Goal: Task Accomplishment & Management: Use online tool/utility

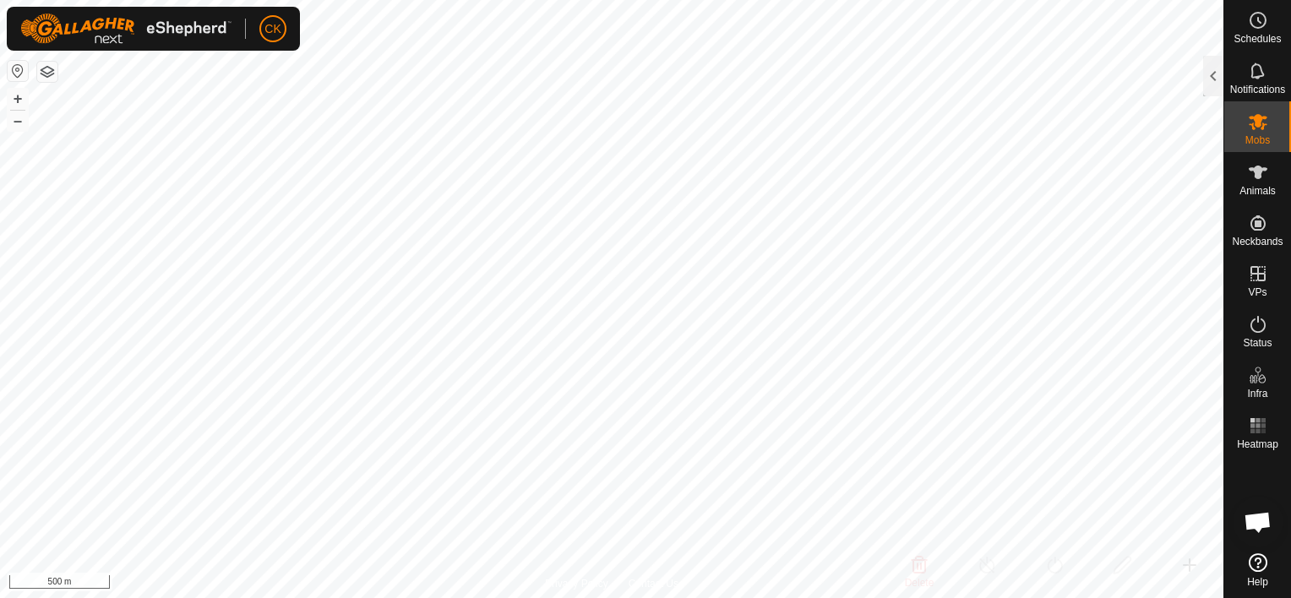
scroll to position [507, 0]
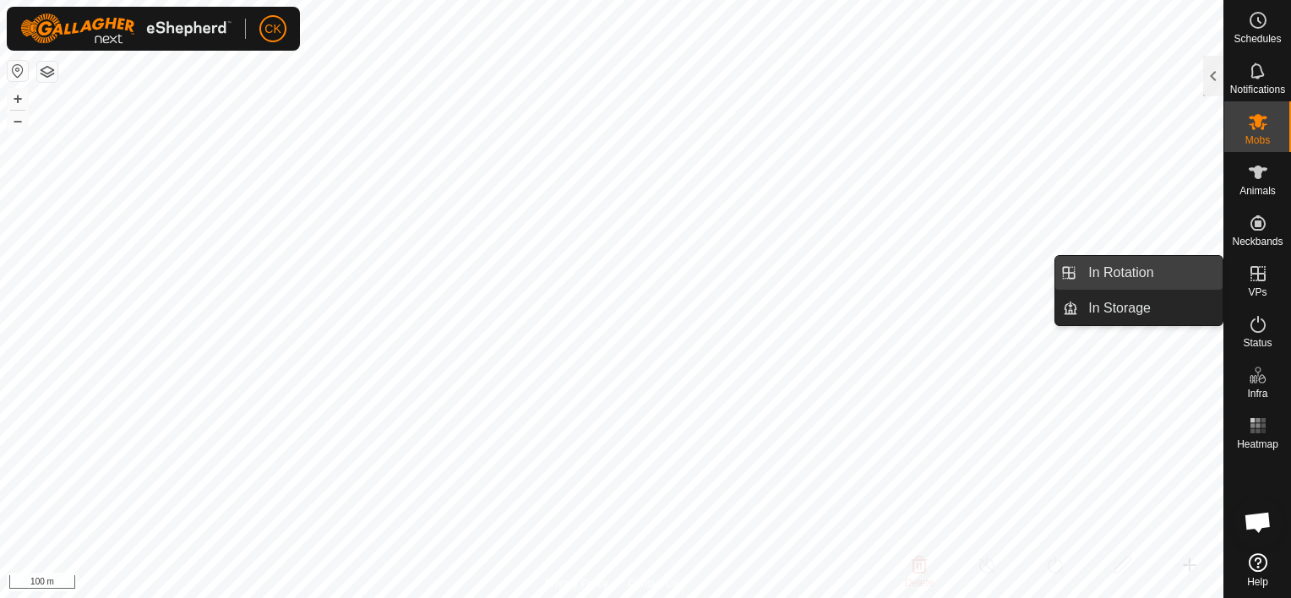
click at [1132, 269] on link "In Rotation" at bounding box center [1150, 273] width 144 height 34
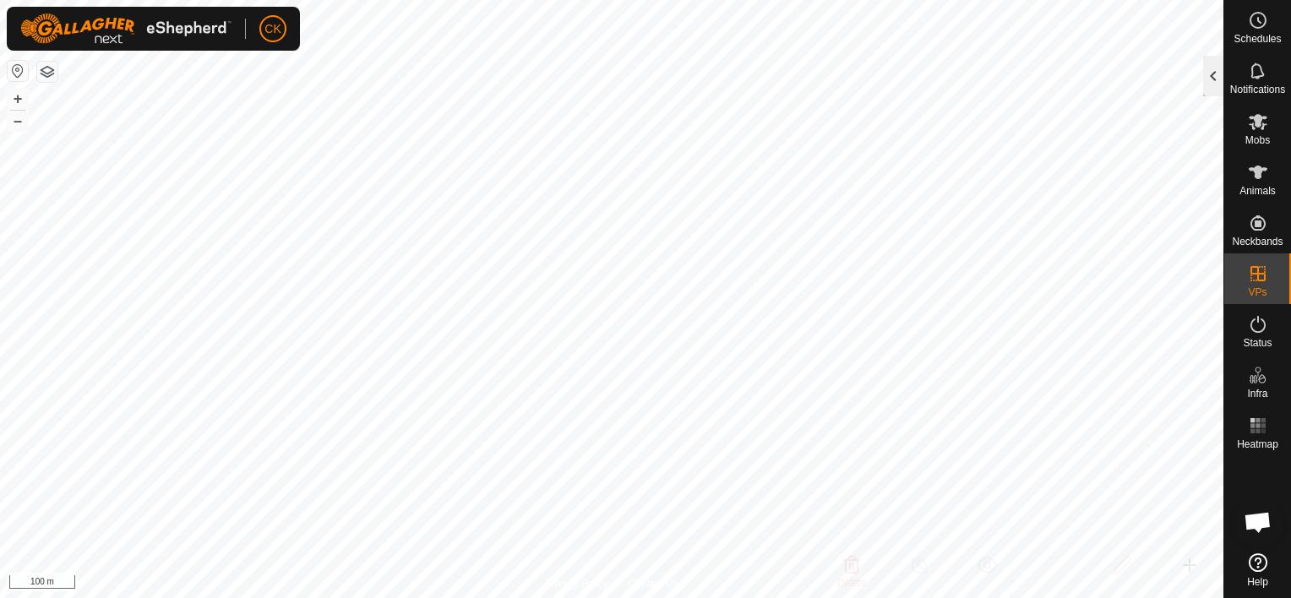
click at [1210, 79] on div at bounding box center [1213, 76] width 20 height 41
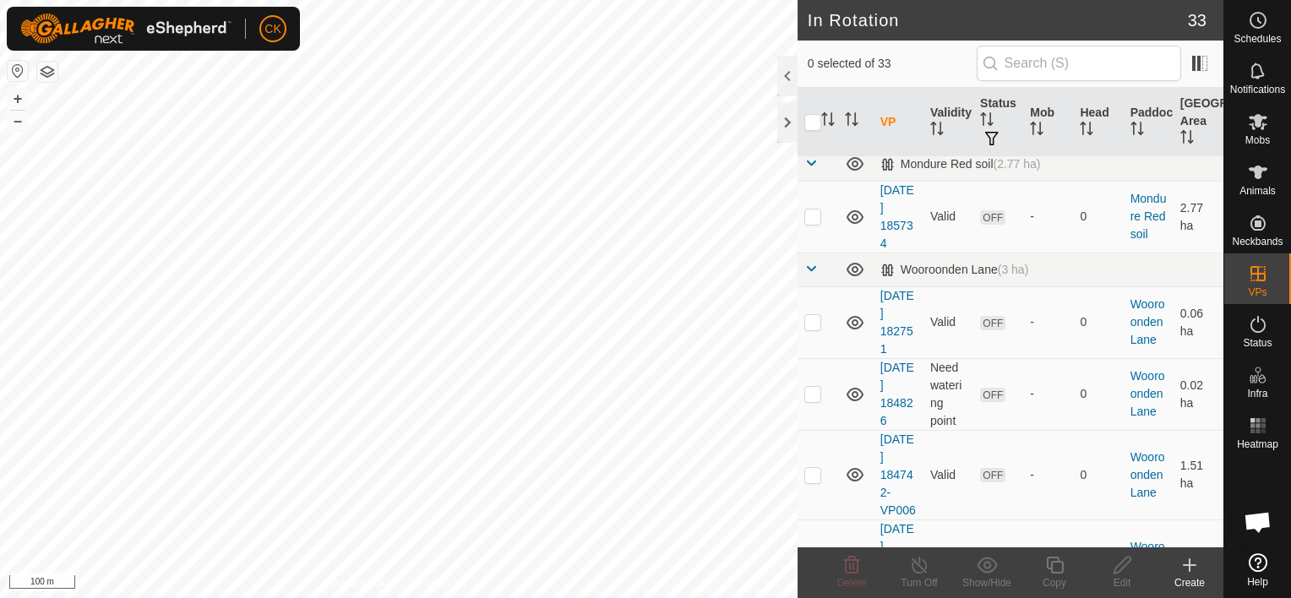
scroll to position [2196, 0]
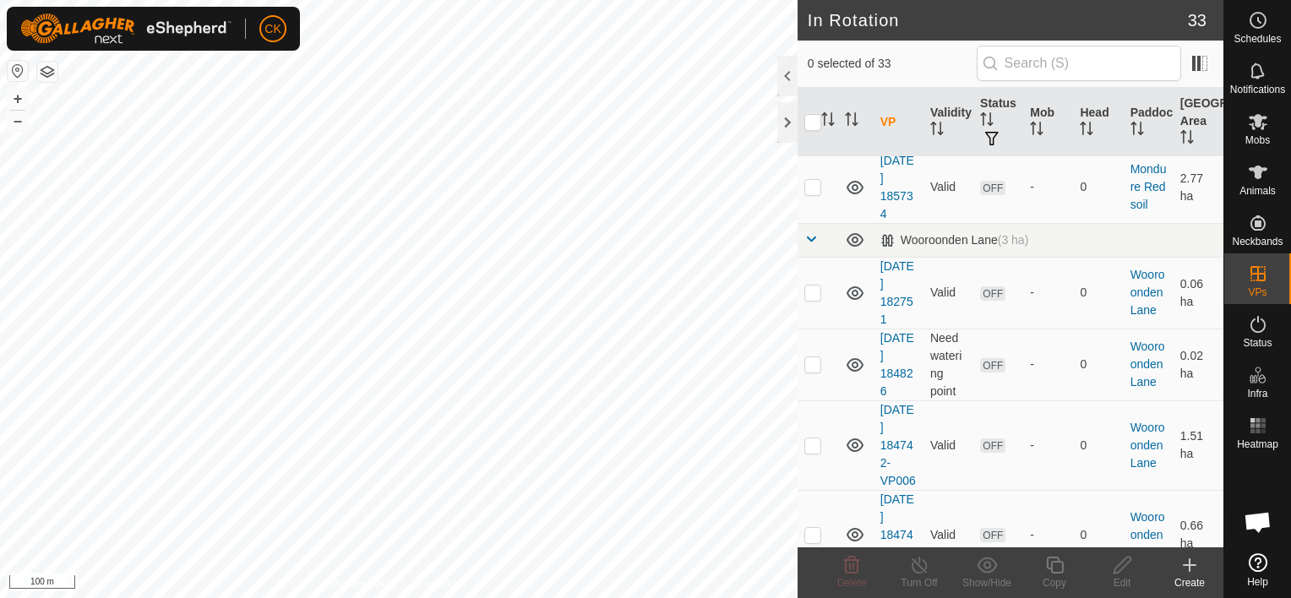
click at [812, 79] on p-checkbox at bounding box center [812, 73] width 17 height 14
checkbox input "true"
click at [1054, 564] on icon at bounding box center [1054, 565] width 21 height 20
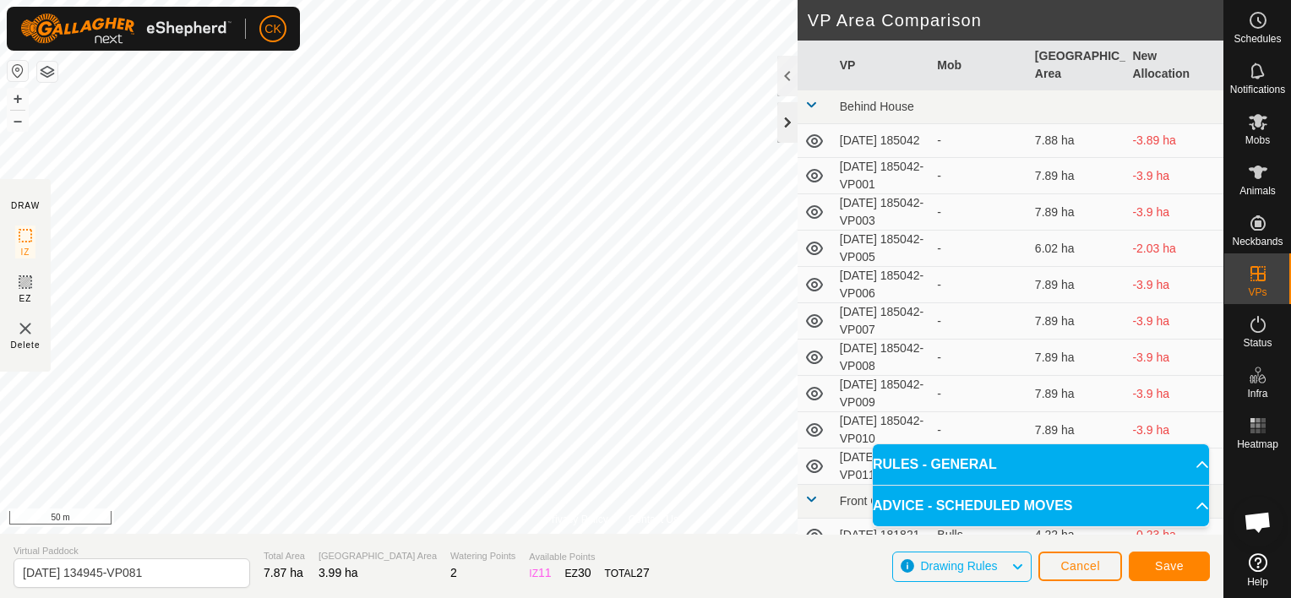
click at [776, 106] on div "Privacy Policy Contact Us Type: Inclusion Zone undefined Animal + – ⇧ i 50 m DR…" at bounding box center [611, 299] width 1223 height 598
click at [70, 591] on div "Privacy Policy Contact Us Type: Inclusion Zone undefined Animal + – ⇧ i 50 m DR…" at bounding box center [611, 299] width 1223 height 598
click at [804, 105] on div "Privacy Policy Contact Us Type: Inclusion Zone undefined Animal + – ⇧ i 50 m DR…" at bounding box center [611, 299] width 1223 height 598
click at [1169, 561] on span "Save" at bounding box center [1169, 566] width 29 height 14
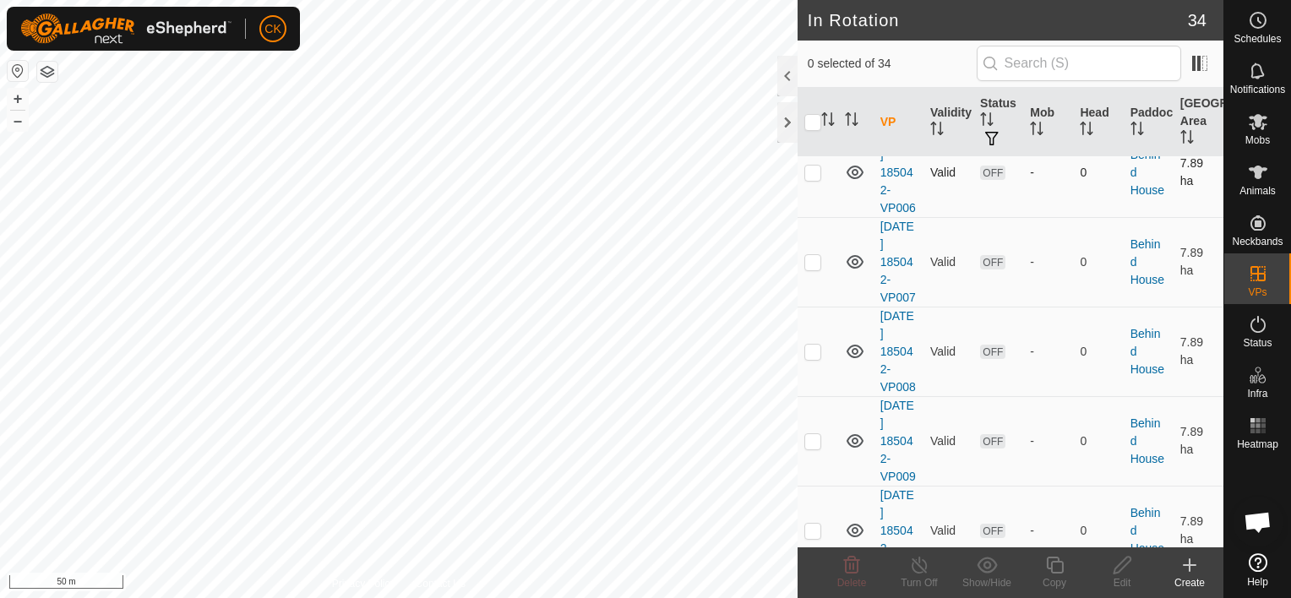
scroll to position [422, 0]
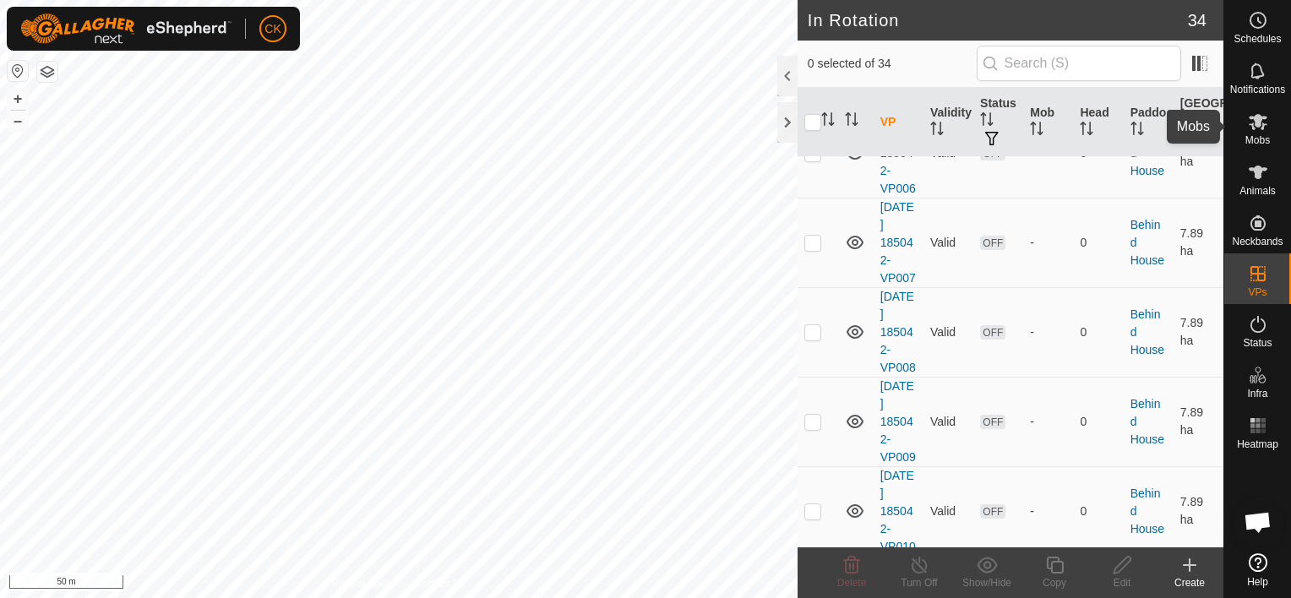
click at [1260, 117] on icon at bounding box center [1258, 122] width 19 height 16
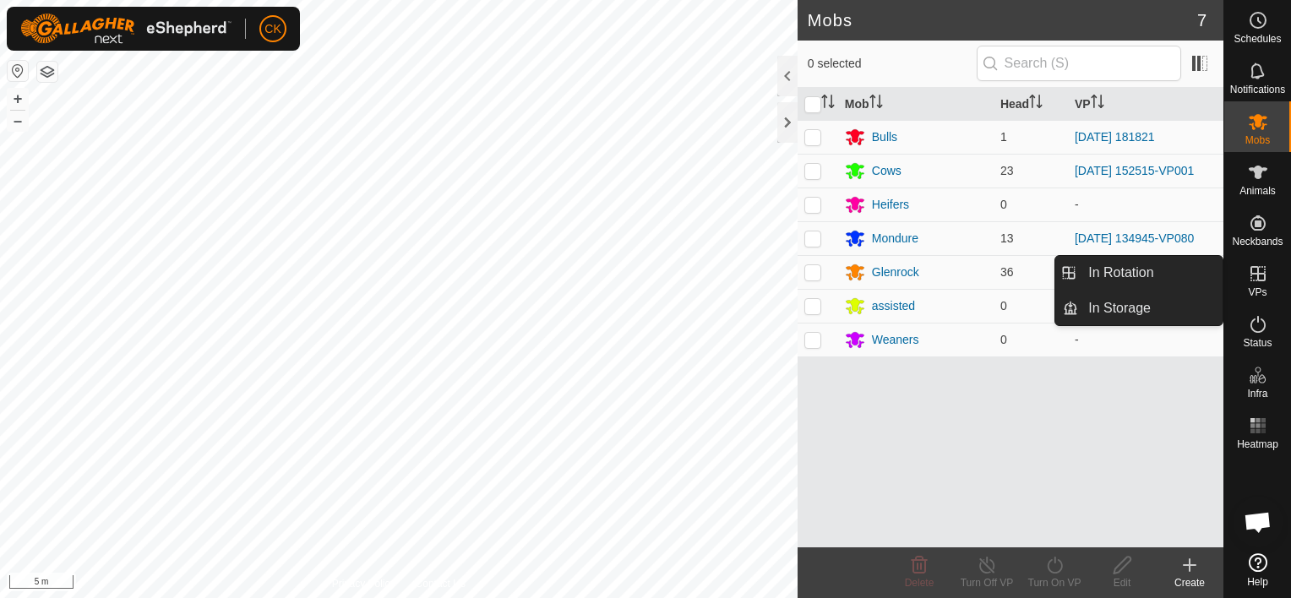
click at [1257, 269] on icon at bounding box center [1257, 273] width 15 height 15
click at [1140, 270] on link "In Rotation" at bounding box center [1150, 273] width 144 height 34
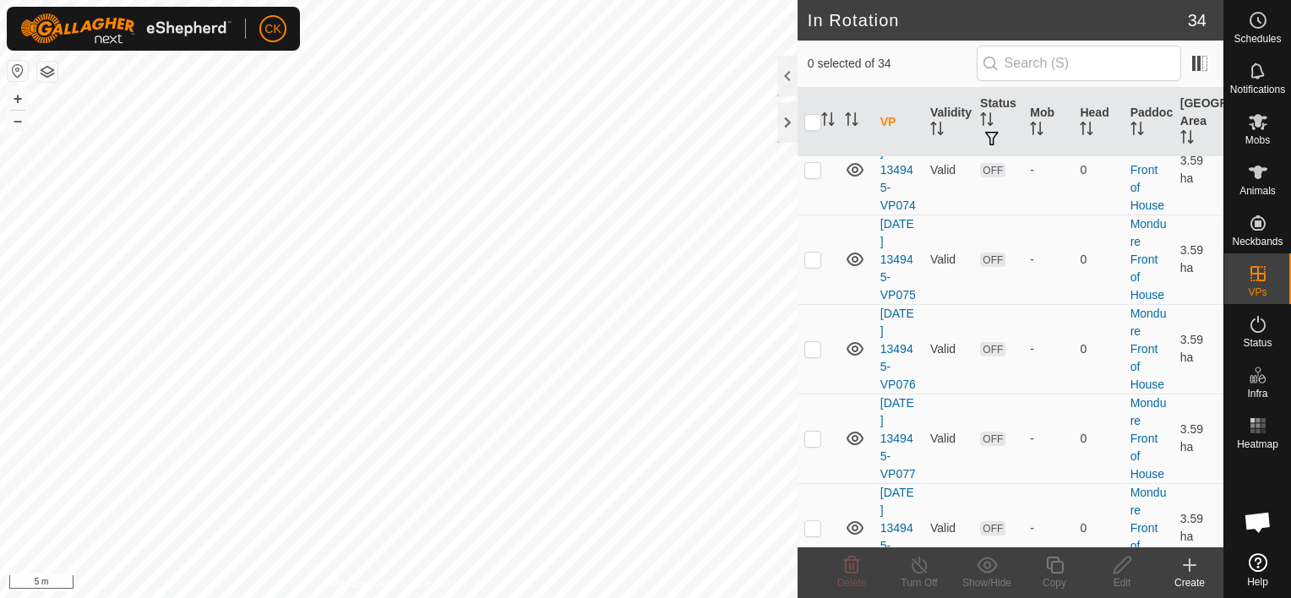
scroll to position [1605, 0]
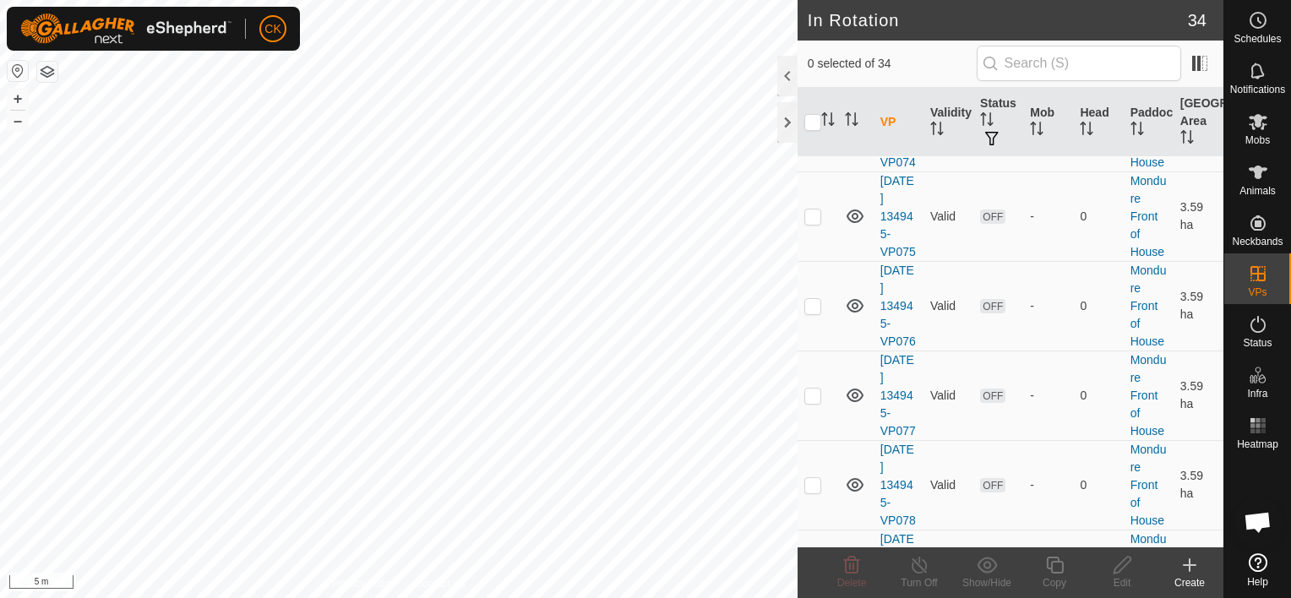
checkbox input "true"
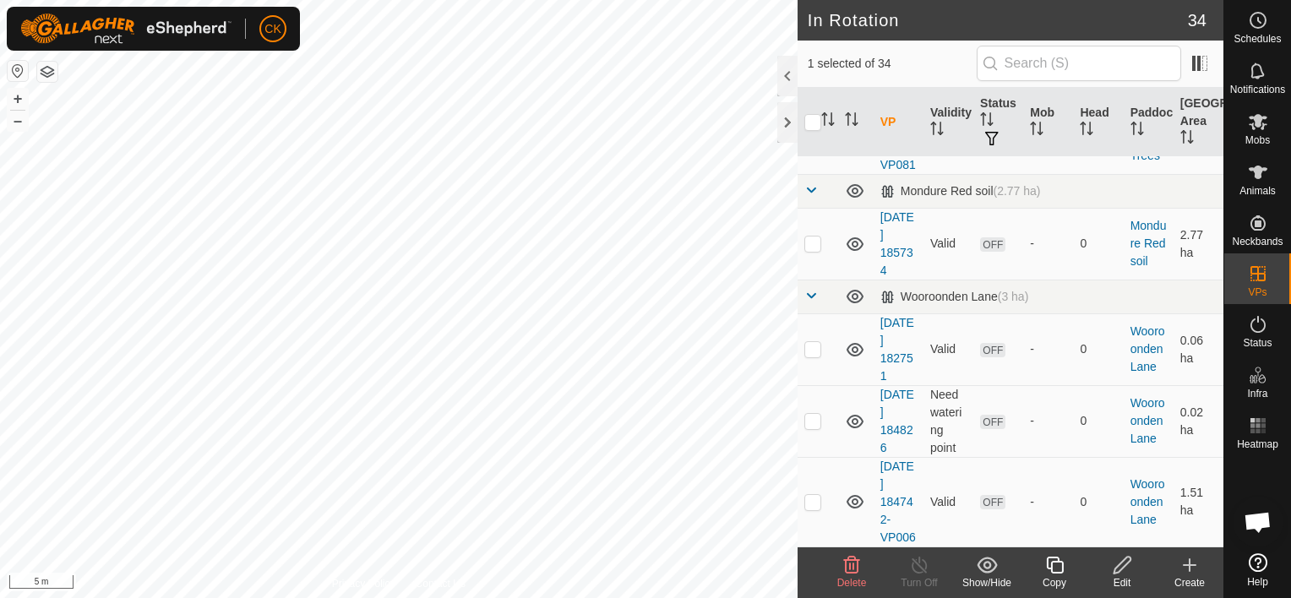
scroll to position [2365, 0]
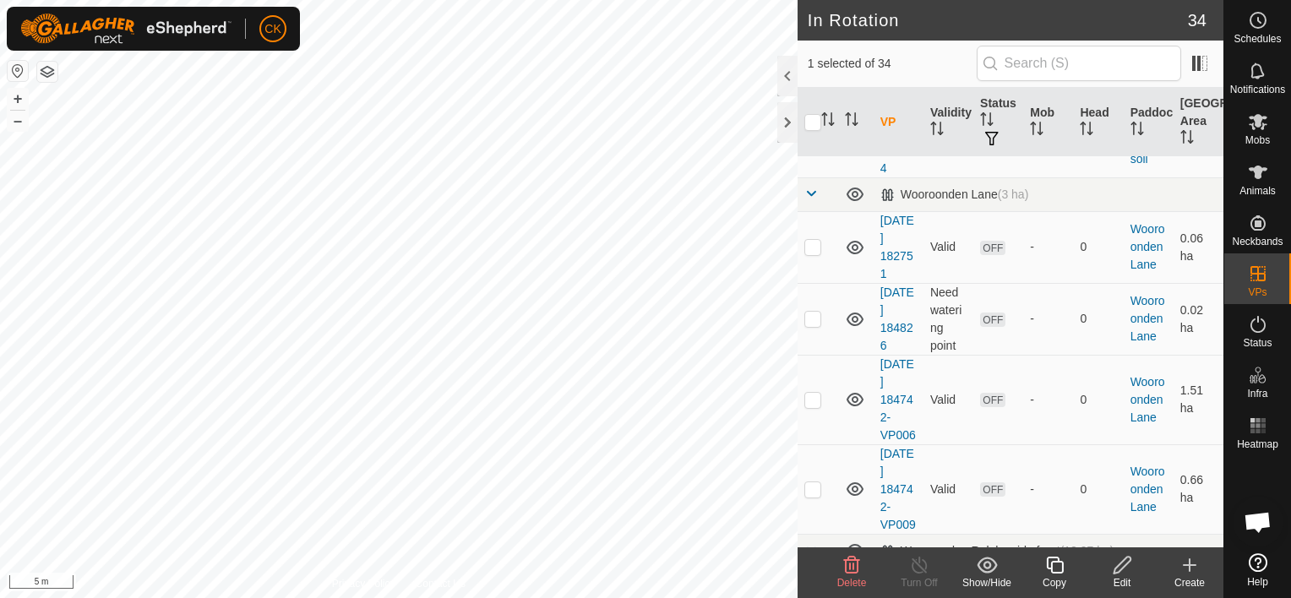
click at [1053, 562] on icon at bounding box center [1054, 565] width 17 height 17
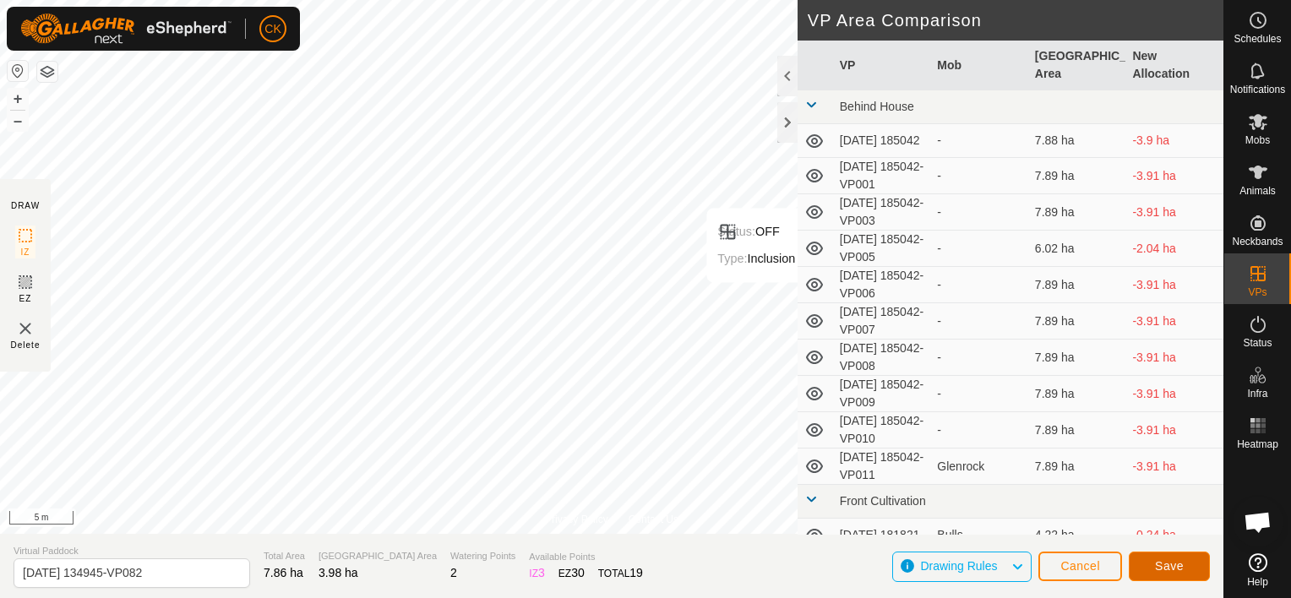
click at [1175, 566] on span "Save" at bounding box center [1169, 566] width 29 height 14
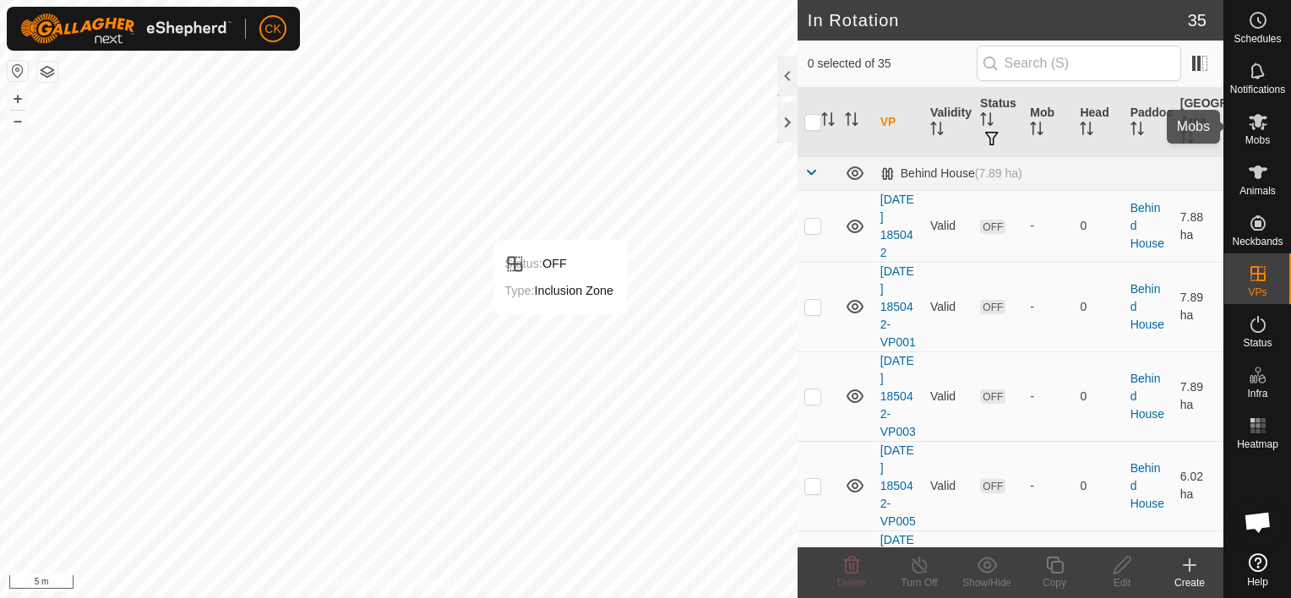
click at [1268, 125] on es-mob-svg-icon at bounding box center [1258, 121] width 30 height 27
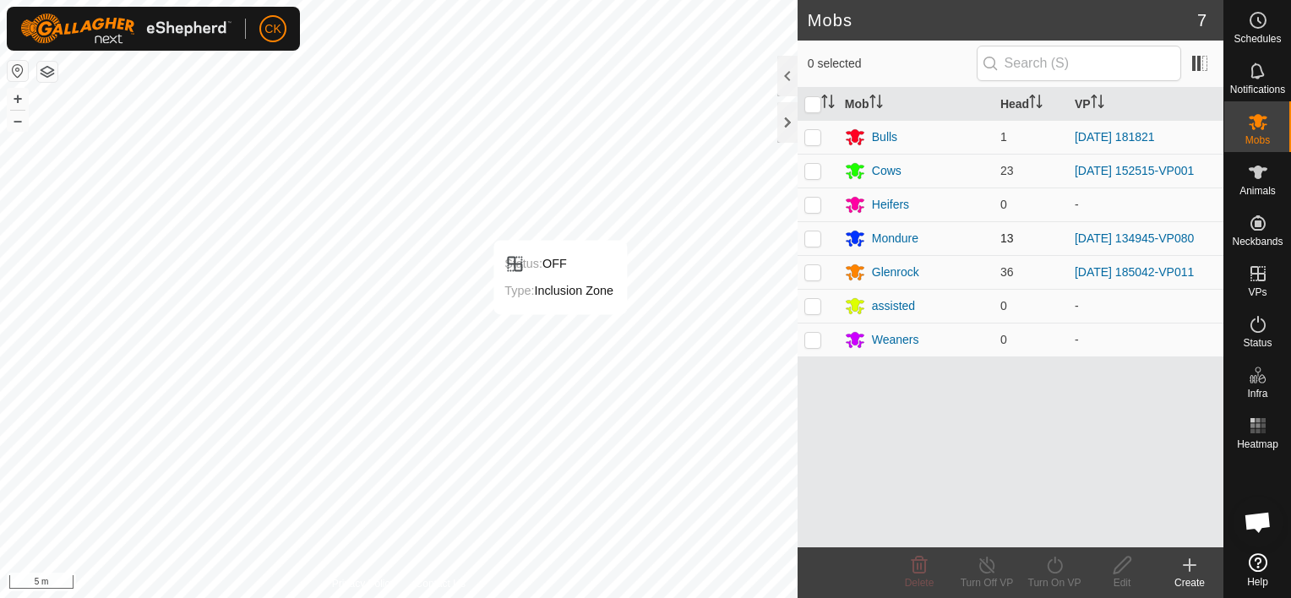
click at [812, 232] on p-checkbox at bounding box center [812, 238] width 17 height 14
checkbox input "true"
click at [1059, 571] on icon at bounding box center [1054, 565] width 15 height 17
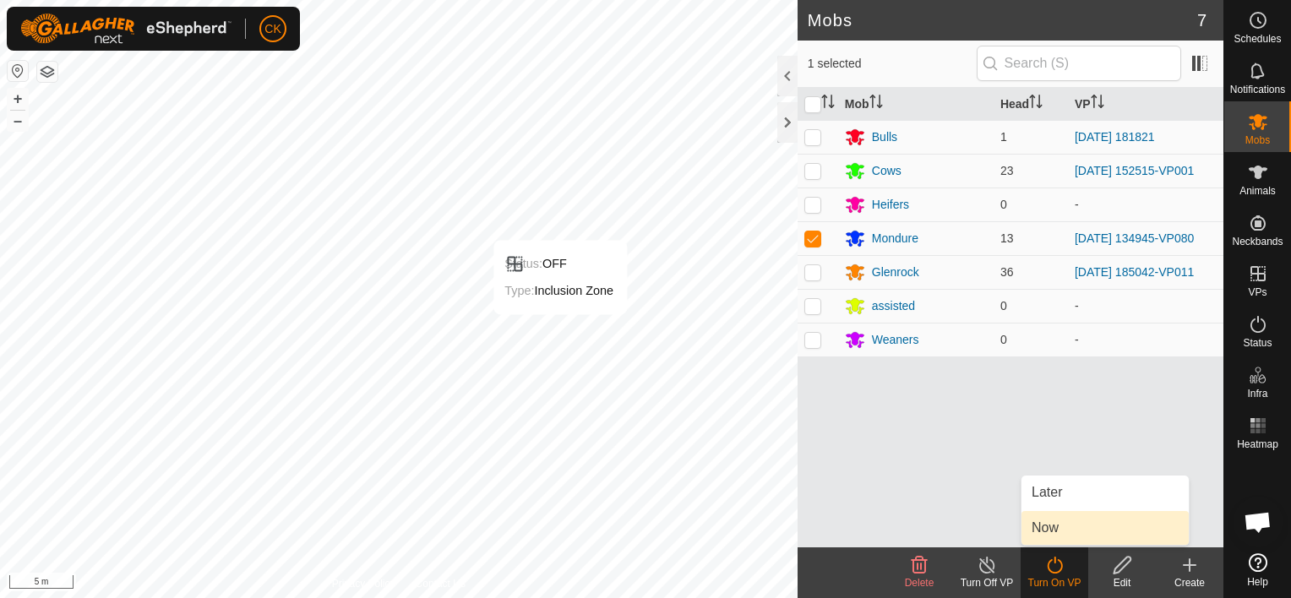
click at [1051, 525] on link "Now" at bounding box center [1104, 528] width 167 height 34
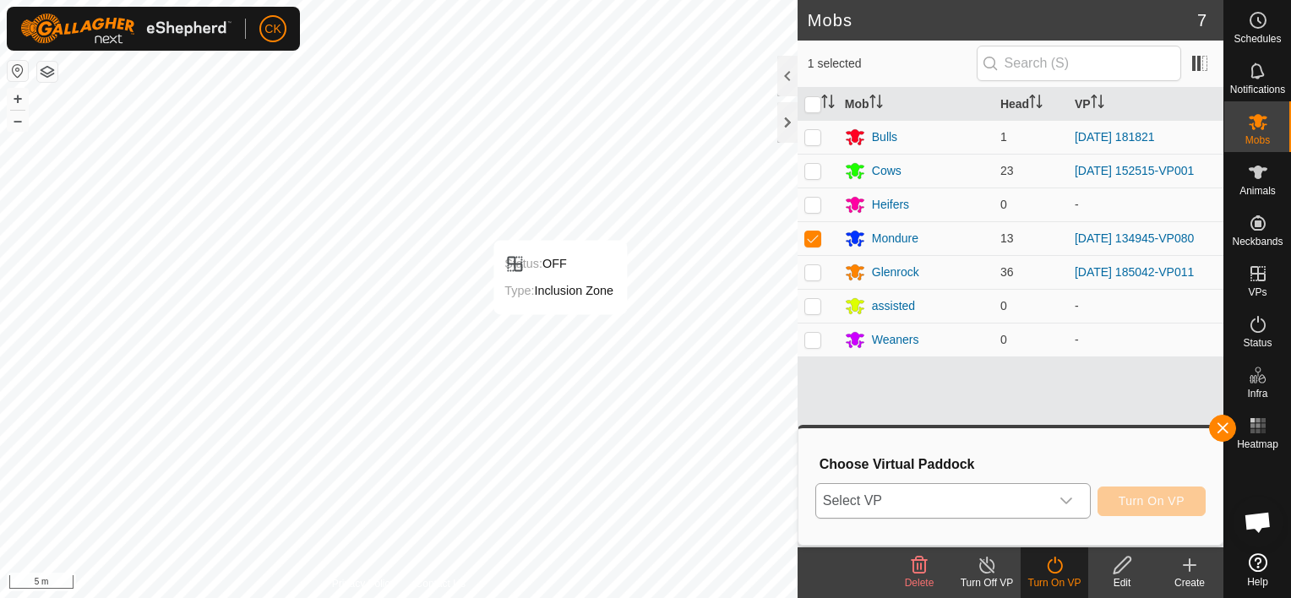
click at [1073, 494] on icon "dropdown trigger" at bounding box center [1066, 501] width 14 height 14
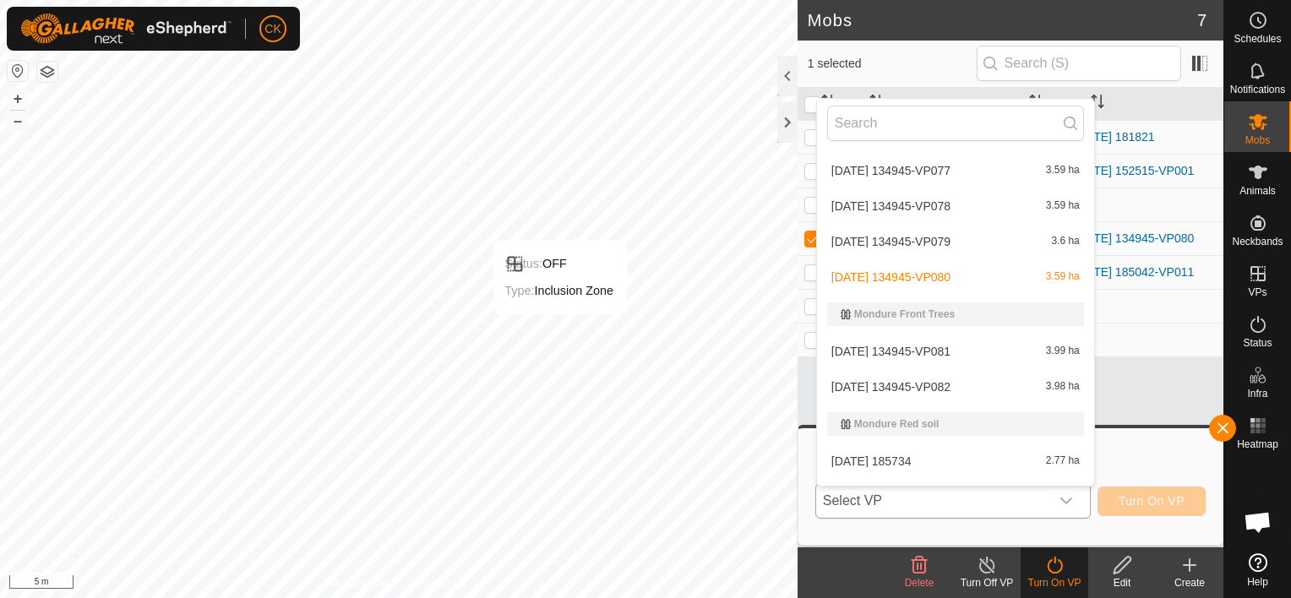
scroll to position [863, 0]
click at [930, 378] on li "[DATE] 134945-VP082 3.98 ha" at bounding box center [955, 386] width 277 height 34
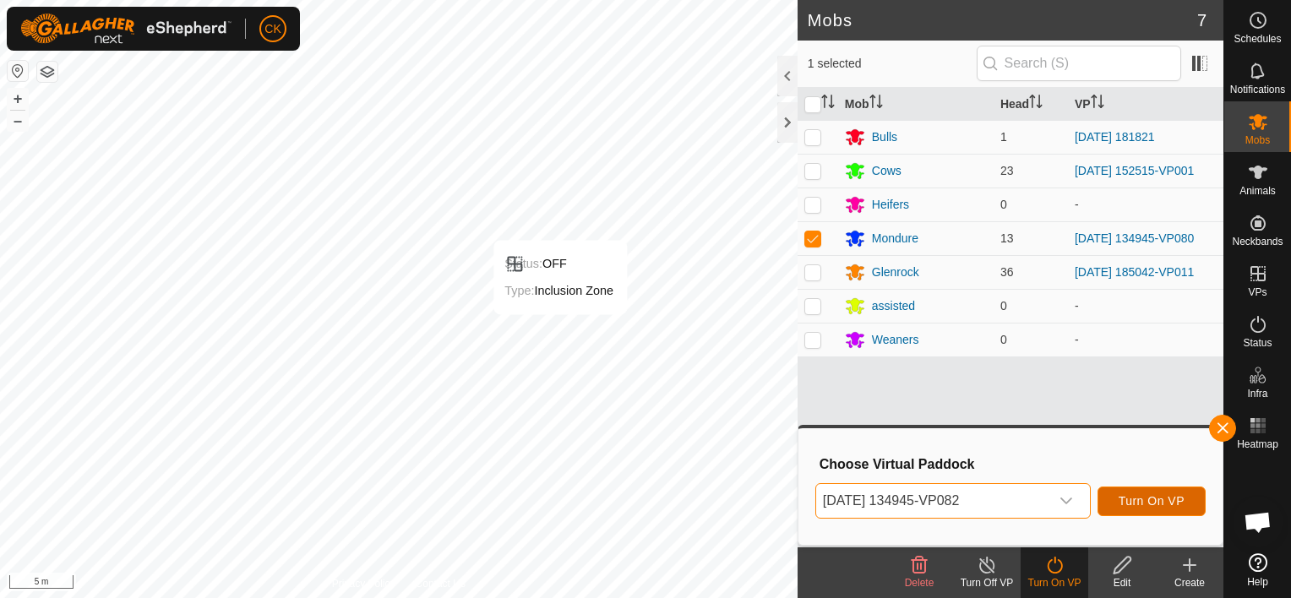
click at [1159, 496] on span "Turn On VP" at bounding box center [1152, 501] width 66 height 14
